Goal: Check status: Check status

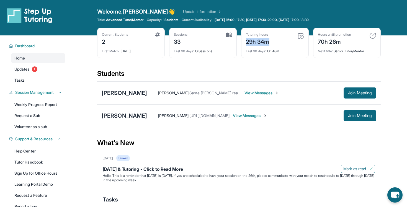
drag, startPoint x: 245, startPoint y: 41, endPoint x: 270, endPoint y: 41, distance: 25.2
click at [269, 41] on div "Tutoring hours 29h 34m Last 30 days : 13h 48m" at bounding box center [274, 43] width 67 height 30
click at [261, 60] on div "Current Students 2 First Match : 2 months ago Sessions 33 Last 30 days : 16 Ses…" at bounding box center [238, 48] width 283 height 41
